Goal: Information Seeking & Learning: Check status

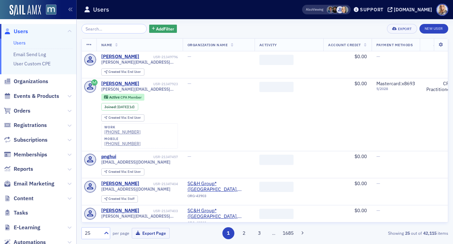
click at [22, 44] on link "Users" at bounding box center [19, 43] width 12 height 6
click at [114, 31] on input "search" at bounding box center [114, 29] width 65 height 10
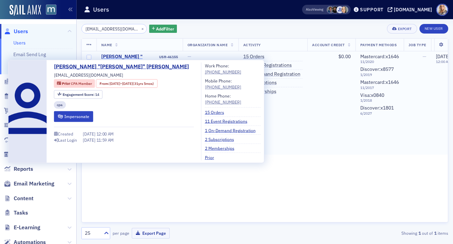
type input "[EMAIL_ADDRESS][DOMAIN_NAME]"
click at [141, 56] on div "[PERSON_NAME] "[PERSON_NAME]" [PERSON_NAME]" at bounding box center [129, 63] width 57 height 18
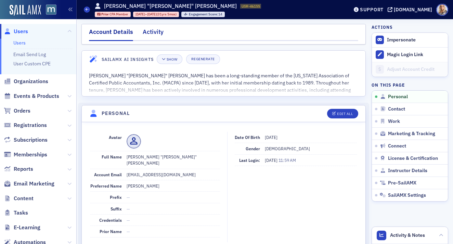
click at [152, 33] on div "Activity" at bounding box center [153, 33] width 21 height 13
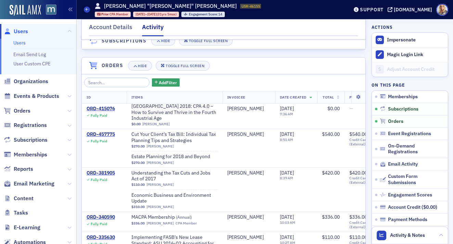
scroll to position [207, 0]
click at [112, 135] on div "ORD-457775" at bounding box center [101, 135] width 28 height 6
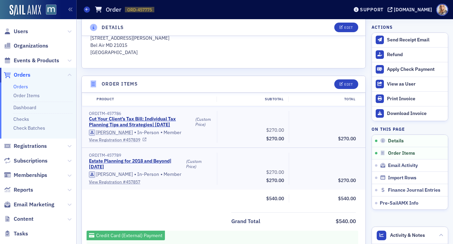
click at [113, 140] on link "View Registration # 457839" at bounding box center [150, 140] width 123 height 6
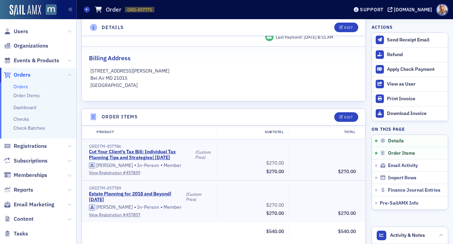
scroll to position [130, 0]
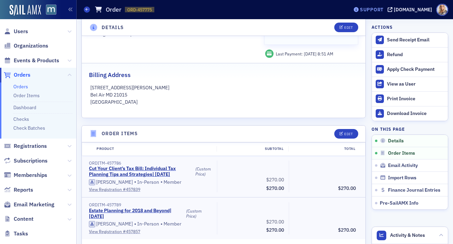
click at [382, 11] on div "Support" at bounding box center [372, 10] width 24 height 6
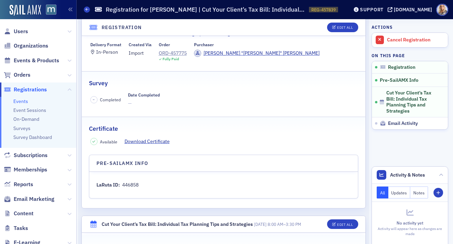
scroll to position [72, 0]
